Goal: Navigation & Orientation: Understand site structure

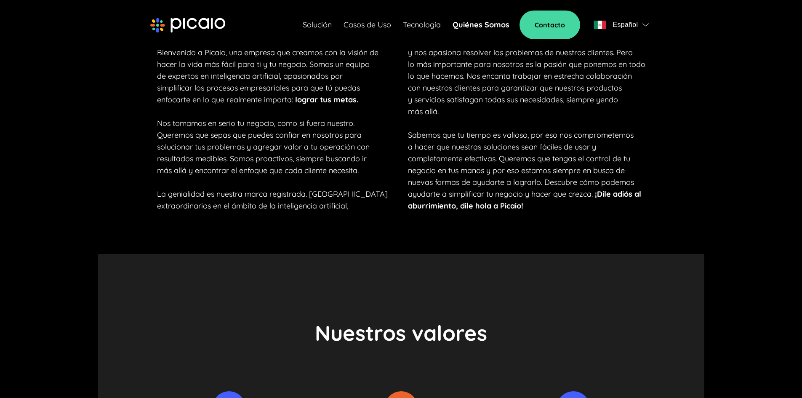
scroll to position [547, 0]
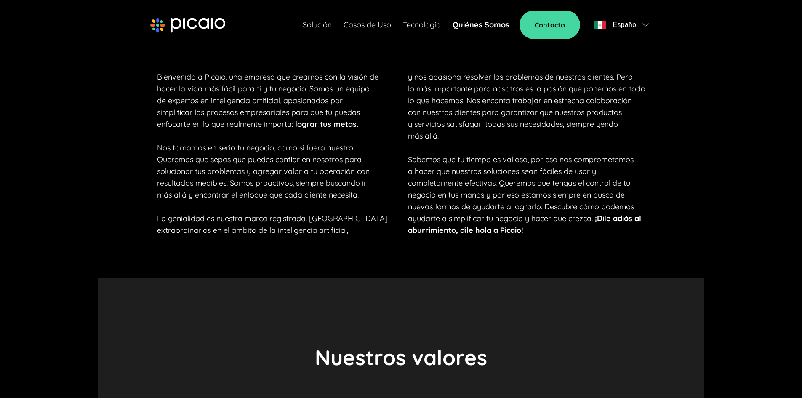
click at [321, 27] on link "Solución" at bounding box center [317, 25] width 29 height 12
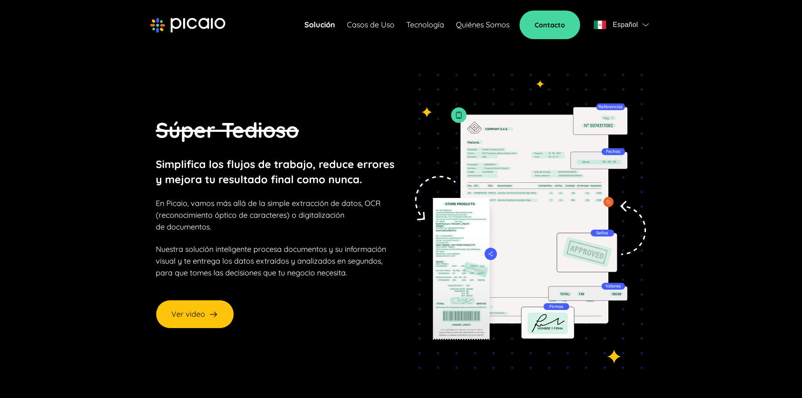
click at [383, 25] on link "Casos de Uso" at bounding box center [371, 25] width 48 height 12
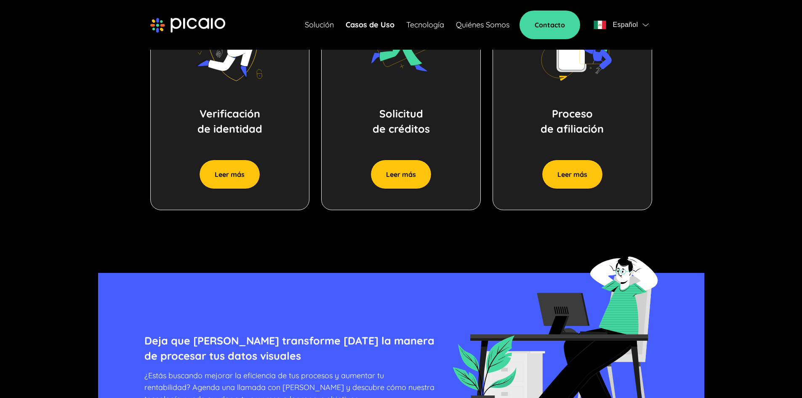
scroll to position [589, 0]
